Goal: Use online tool/utility

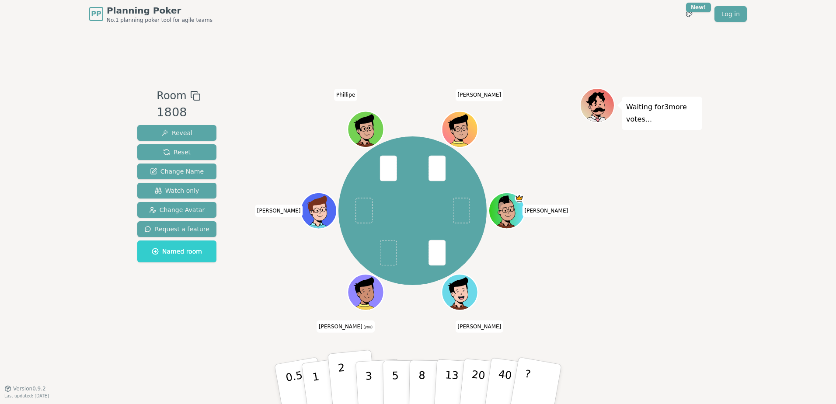
click at [345, 376] on button "2" at bounding box center [353, 385] width 50 height 70
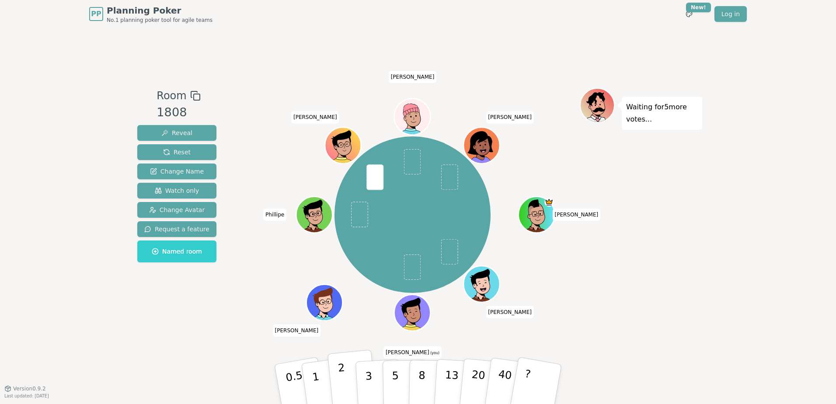
click at [350, 379] on button "2" at bounding box center [353, 385] width 50 height 70
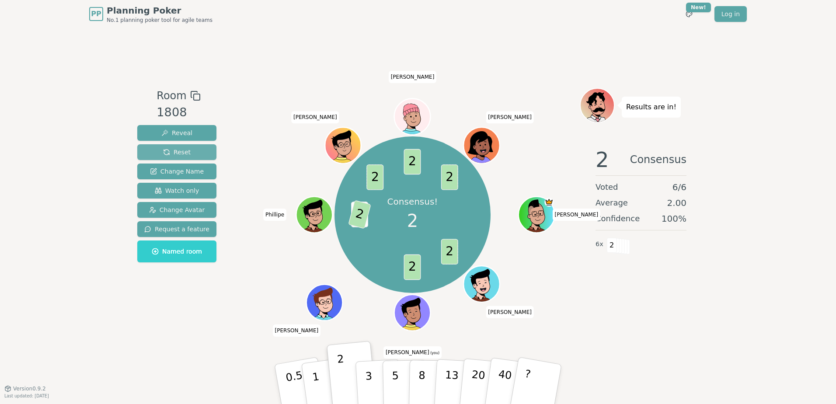
click at [187, 155] on button "Reset" at bounding box center [176, 152] width 79 height 16
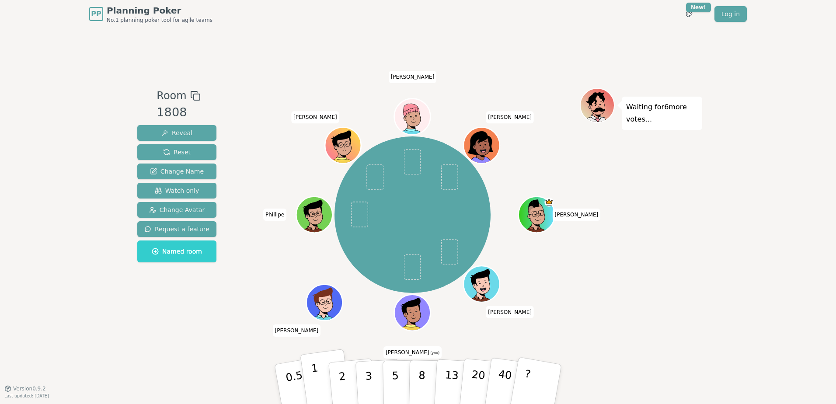
click at [323, 374] on button "1" at bounding box center [326, 384] width 52 height 71
click at [206, 322] on div "Room 1808 Reveal Reset Change Name Watch only Change Avatar Request a feature N…" at bounding box center [177, 208] width 86 height 240
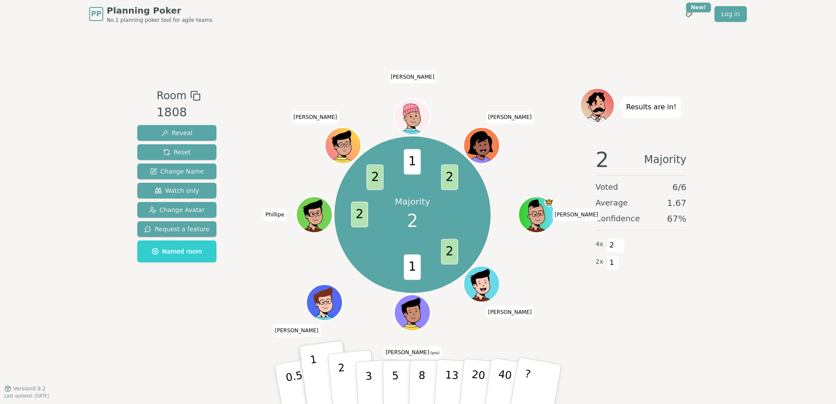
click at [345, 375] on button "2" at bounding box center [353, 385] width 50 height 70
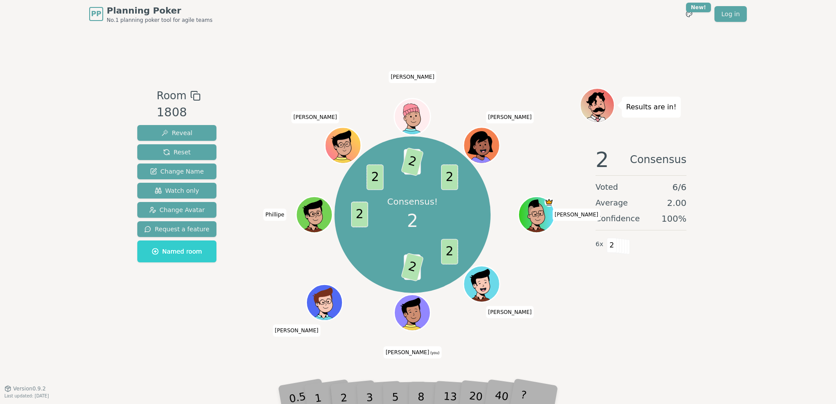
click at [474, 45] on div "Room 1808 Reveal Reset Change Name Watch only Change Avatar Request a feature N…" at bounding box center [418, 208] width 568 height 360
click at [181, 148] on span "Reset" at bounding box center [177, 152] width 28 height 9
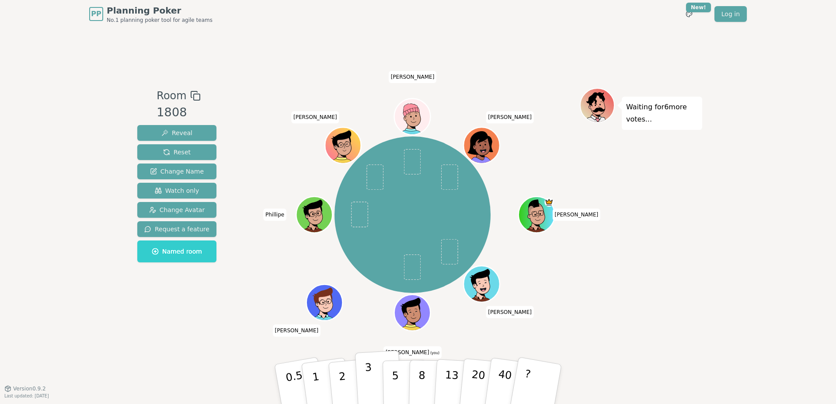
click at [371, 376] on button "3" at bounding box center [379, 384] width 48 height 68
click at [645, 253] on div "Waiting for 5 more votes..." at bounding box center [641, 208] width 122 height 240
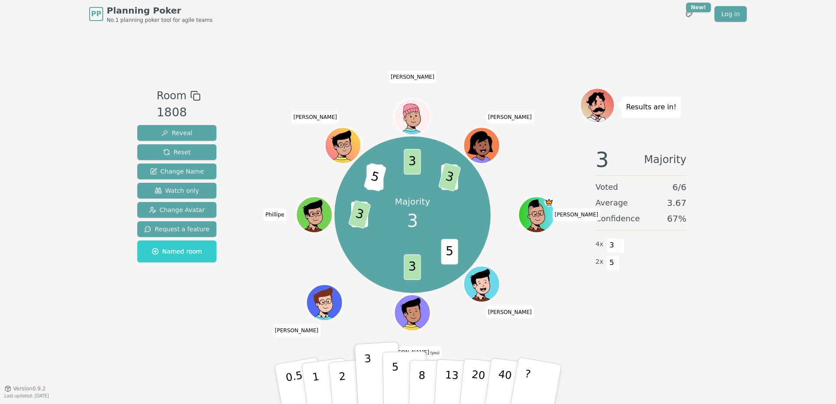
click at [390, 375] on button "5" at bounding box center [405, 384] width 45 height 66
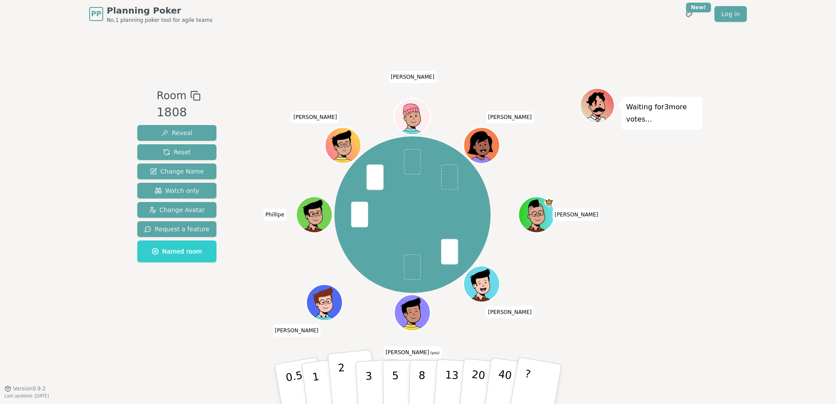
click at [347, 369] on button "2" at bounding box center [353, 385] width 50 height 70
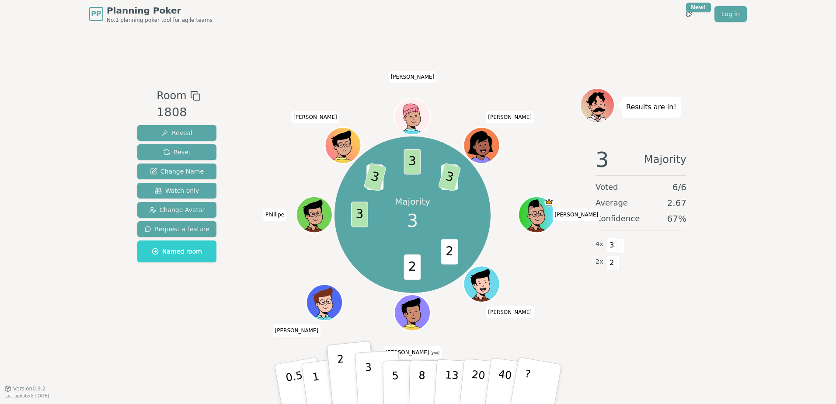
click at [366, 372] on p "3" at bounding box center [370, 385] width 10 height 48
